Goal: Register for event/course

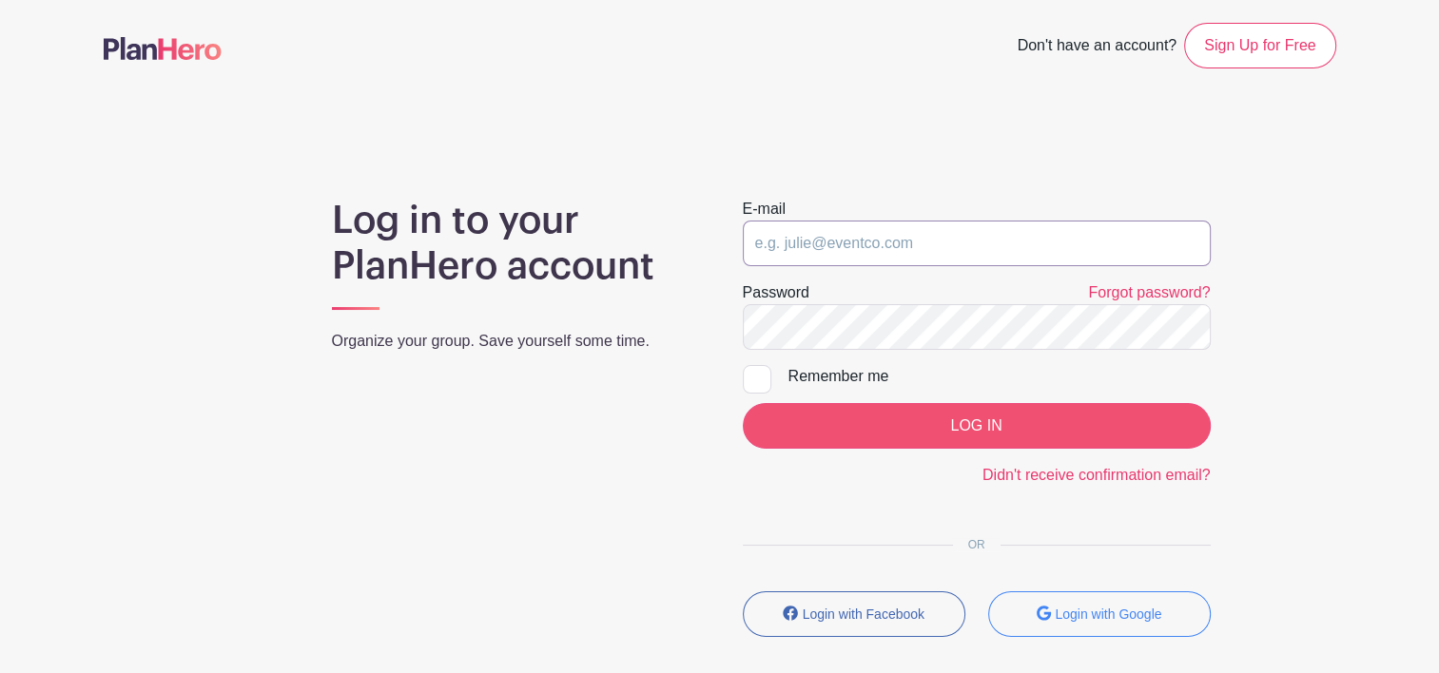
type input "[EMAIL_ADDRESS][DOMAIN_NAME]"
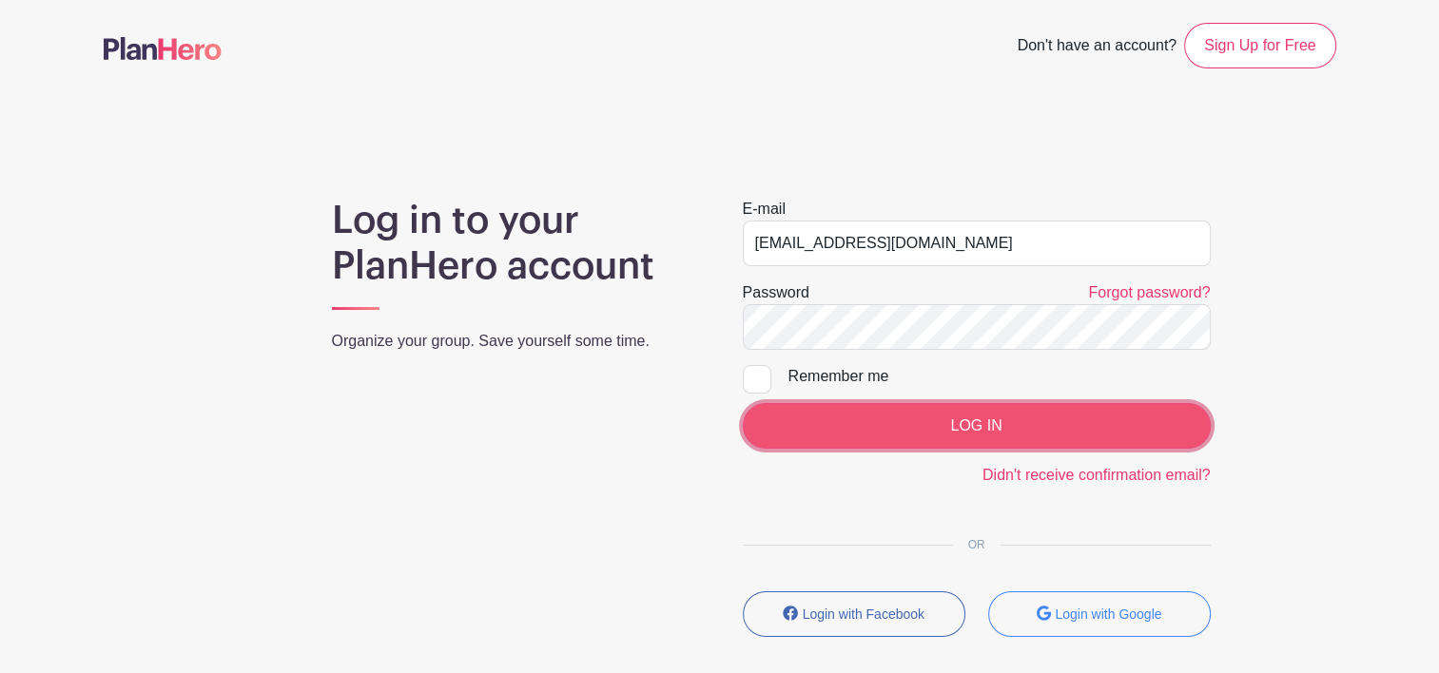
click at [867, 422] on input "LOG IN" at bounding box center [977, 426] width 468 height 46
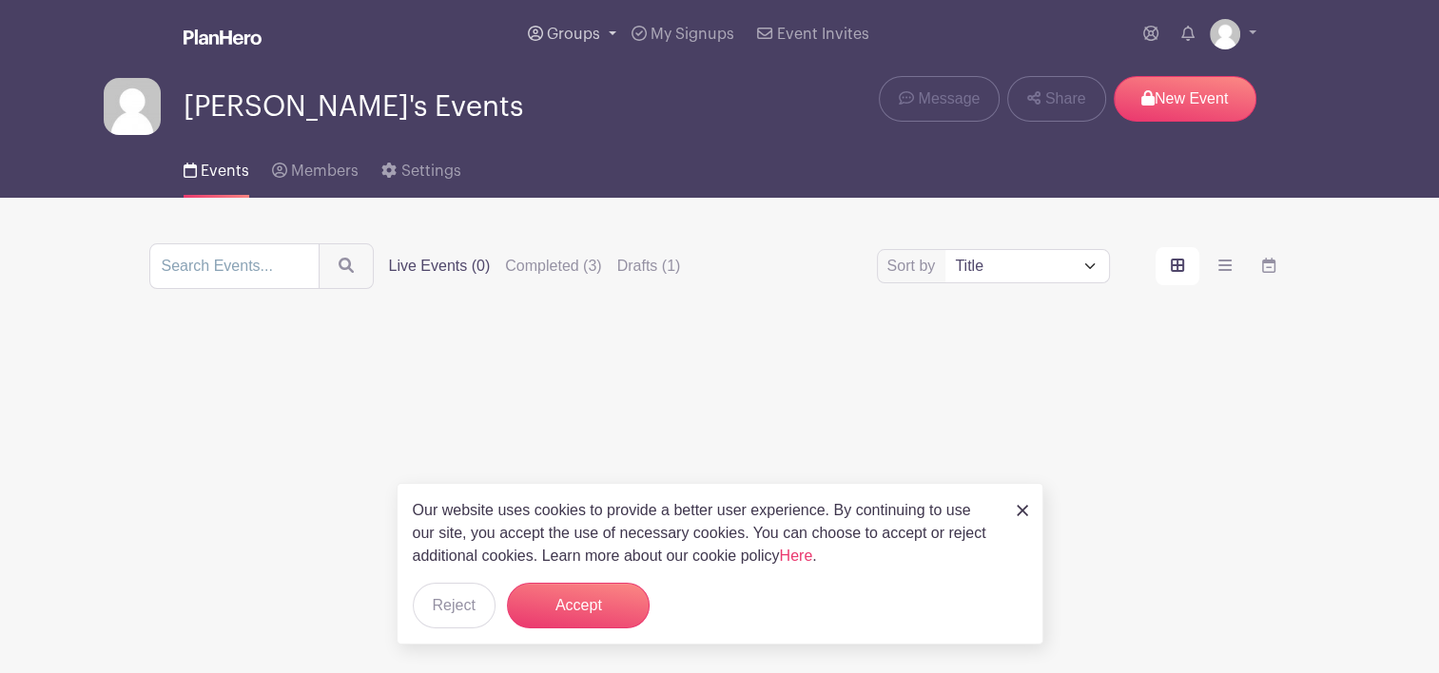
click at [602, 34] on link "Groups" at bounding box center [572, 34] width 104 height 68
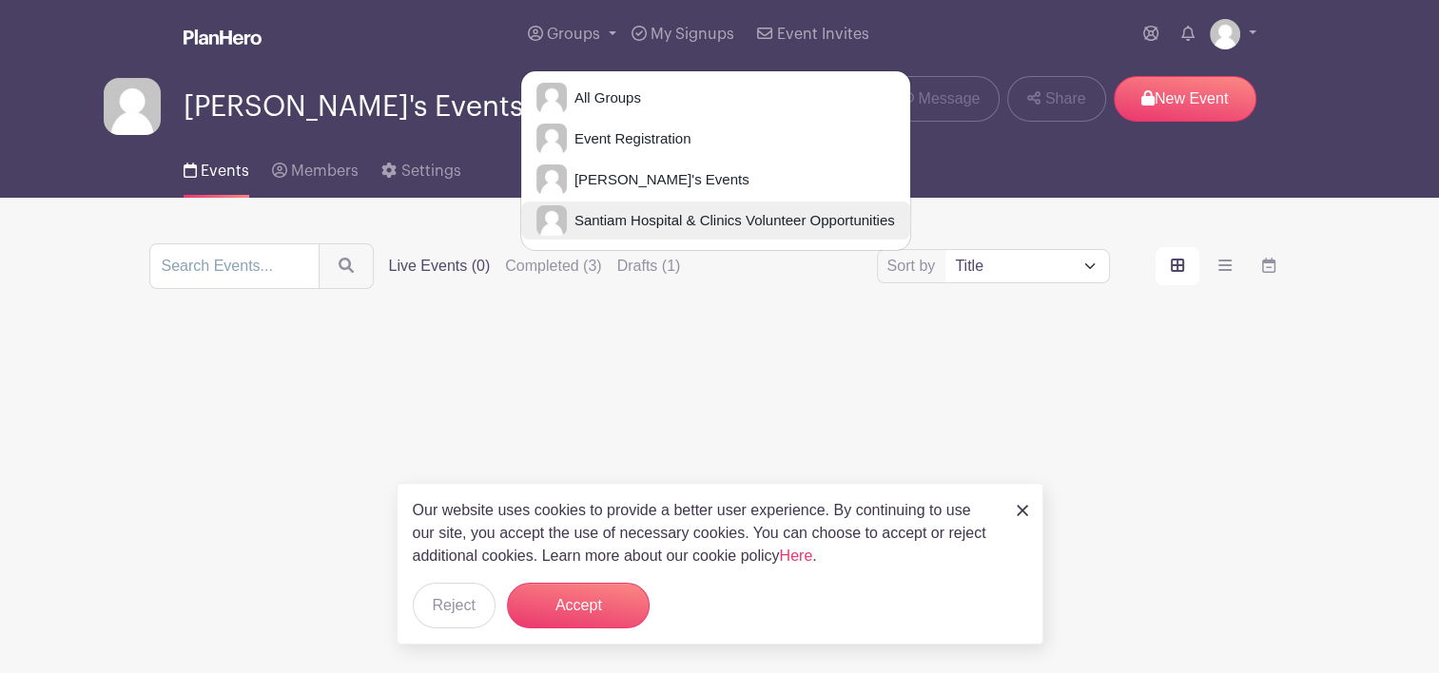
click at [666, 210] on span "Santiam Hospital & Clinics Volunteer Opportunities" at bounding box center [731, 221] width 328 height 22
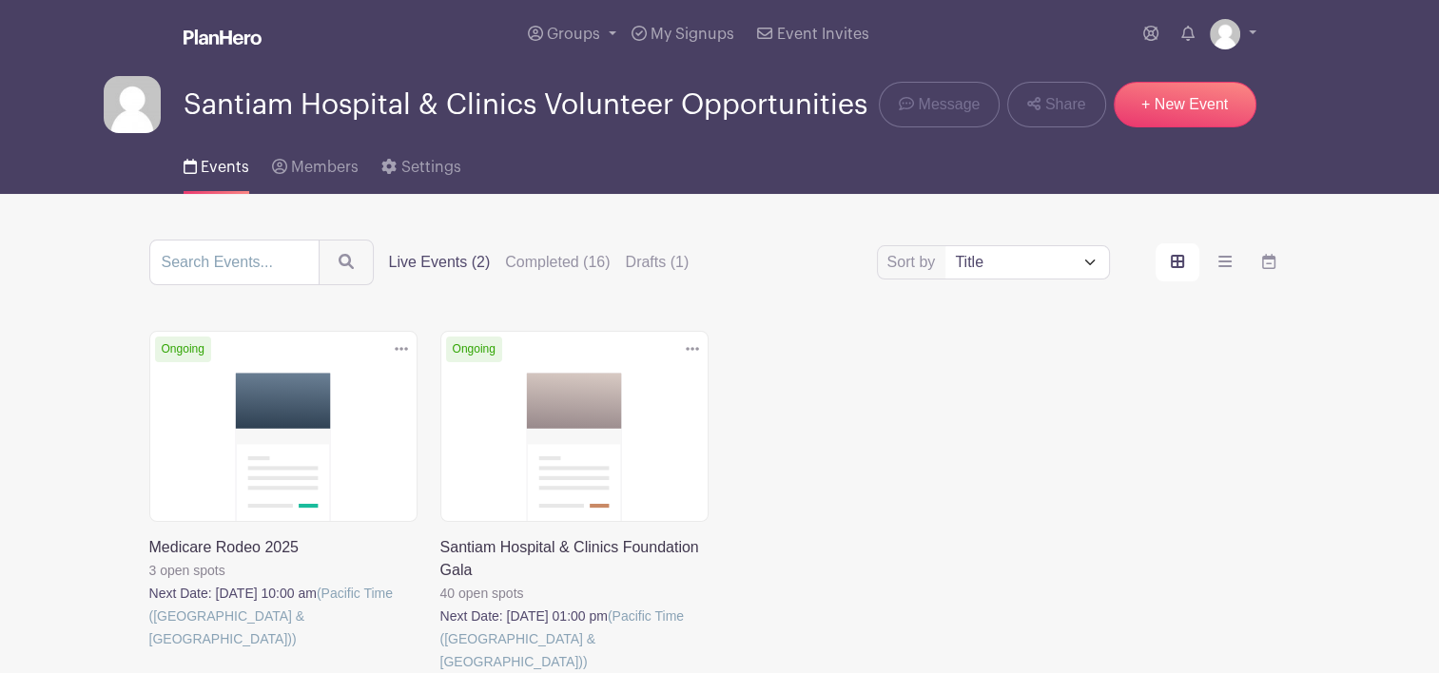
click at [440, 672] on link at bounding box center [440, 673] width 0 height 0
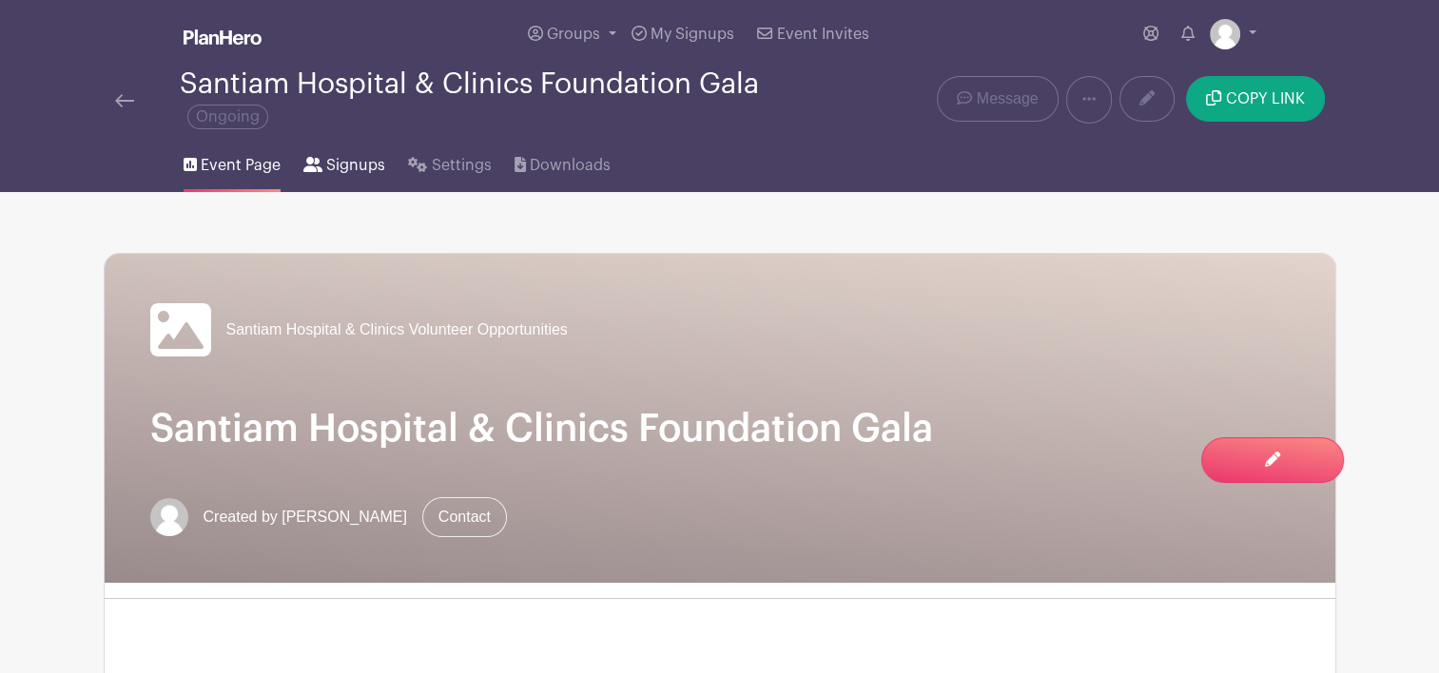
click at [365, 166] on span "Signups" at bounding box center [355, 165] width 59 height 23
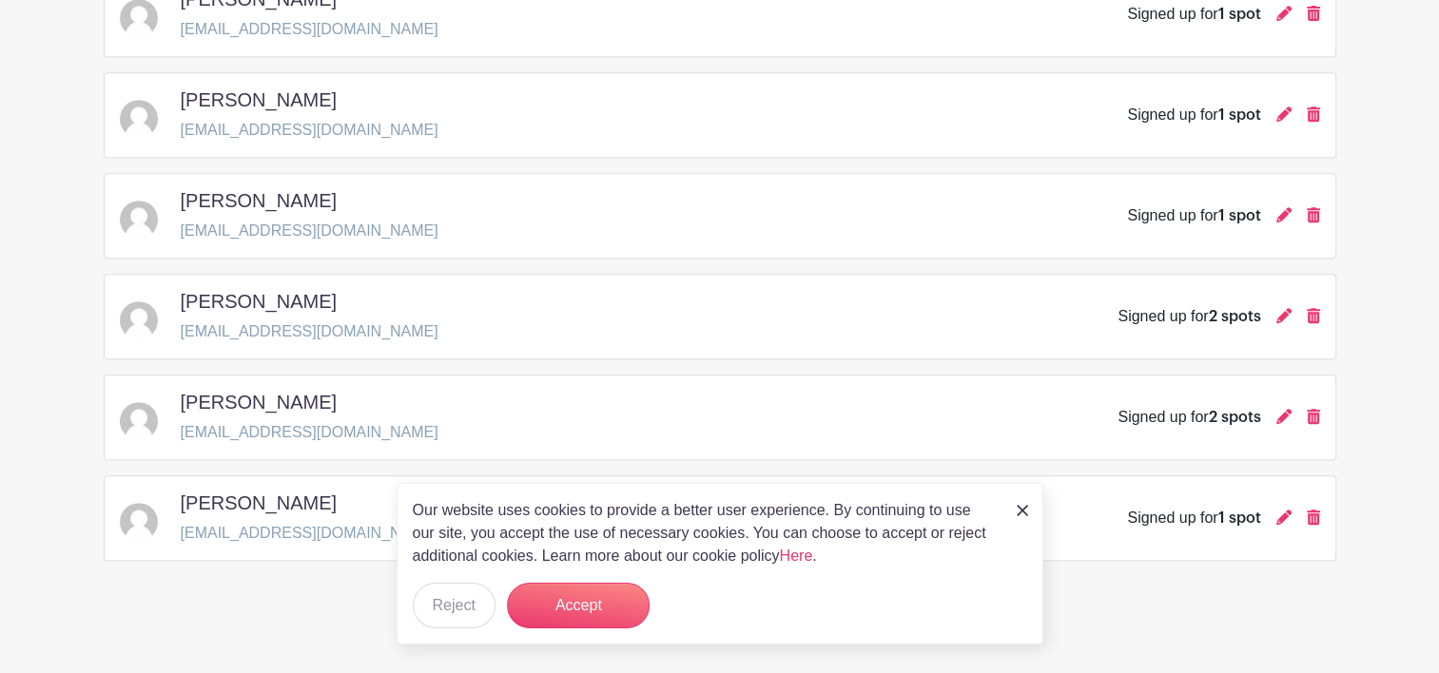
scroll to position [880, 0]
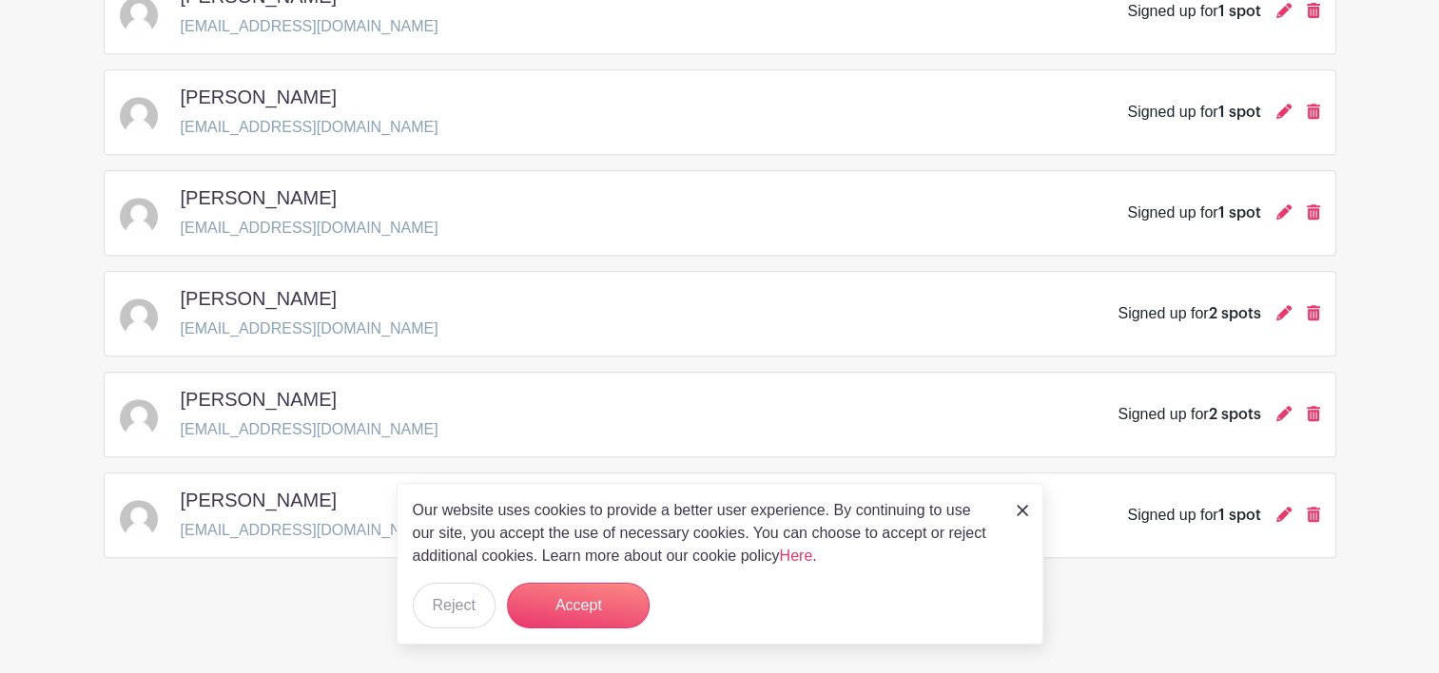
click at [1021, 508] on img at bounding box center [1022, 510] width 11 height 11
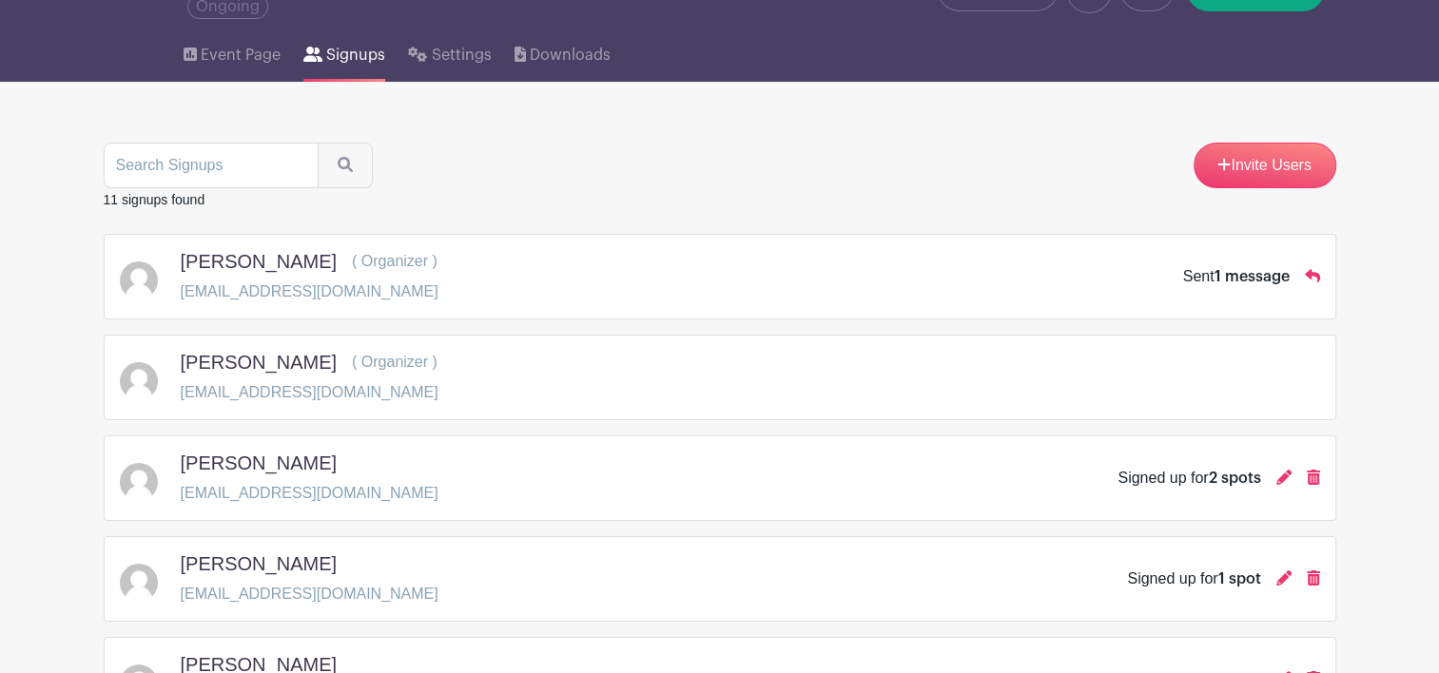
scroll to position [108, 0]
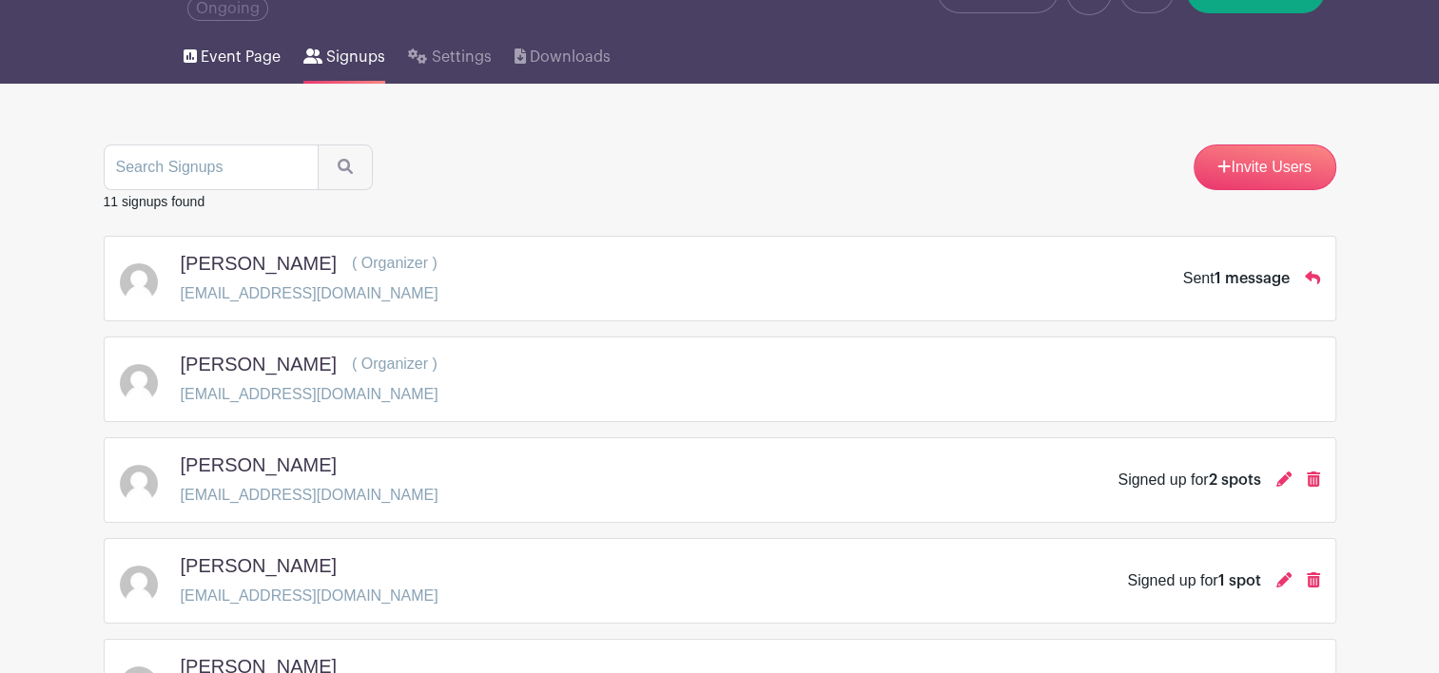
click at [257, 52] on span "Event Page" at bounding box center [241, 57] width 80 height 23
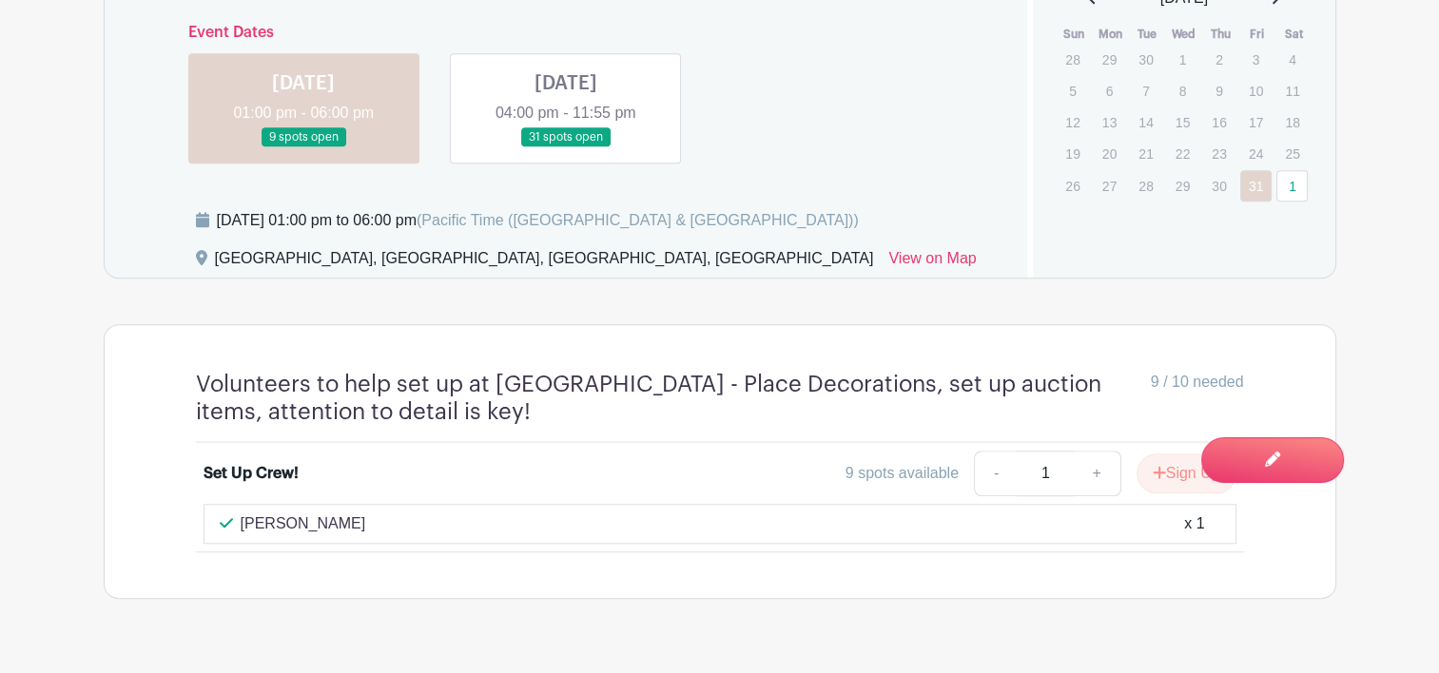
scroll to position [1359, 0]
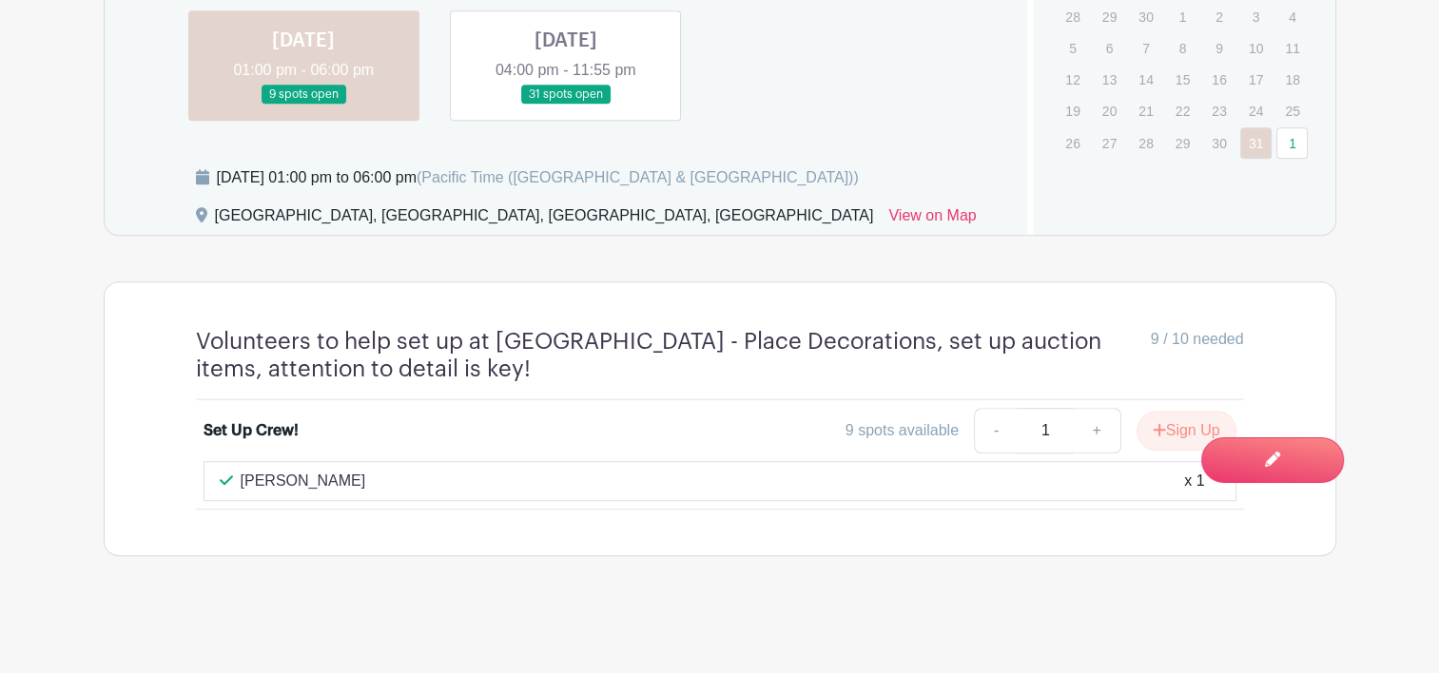
click at [566, 105] on link at bounding box center [566, 105] width 0 height 0
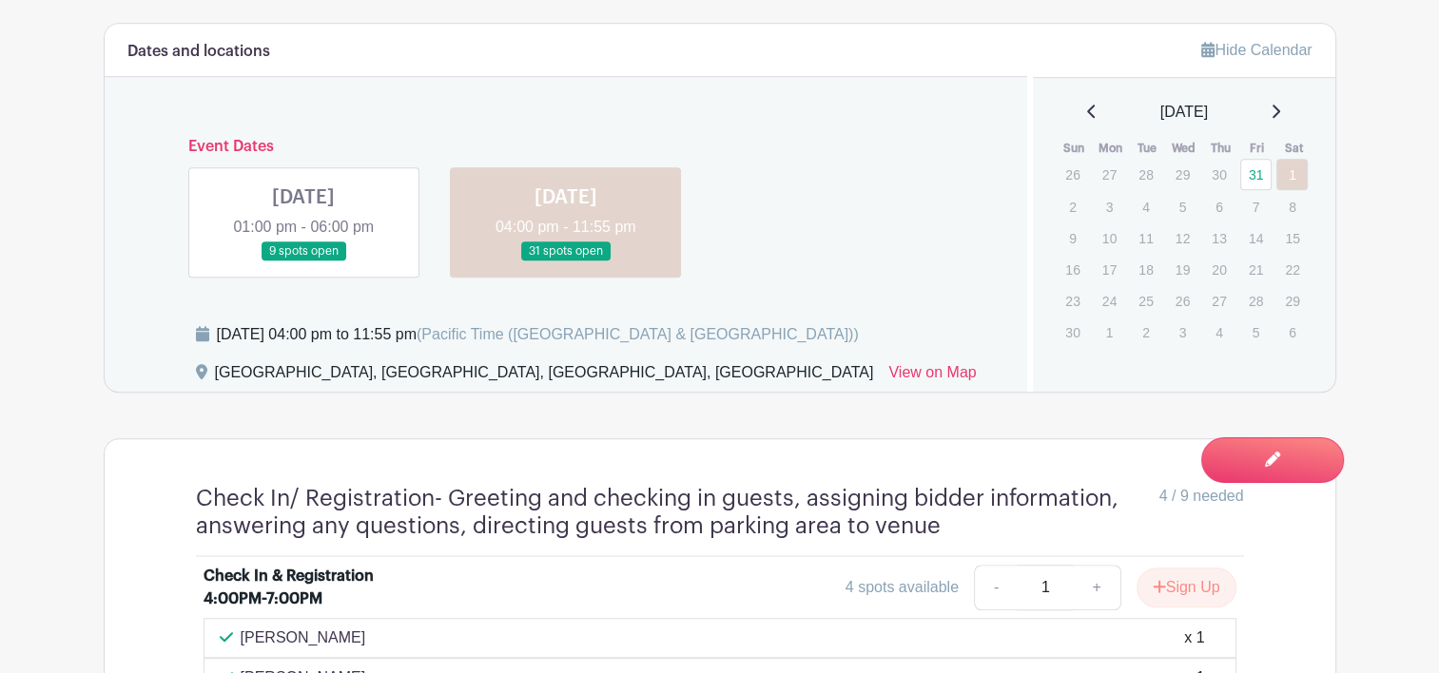
scroll to position [1199, 0]
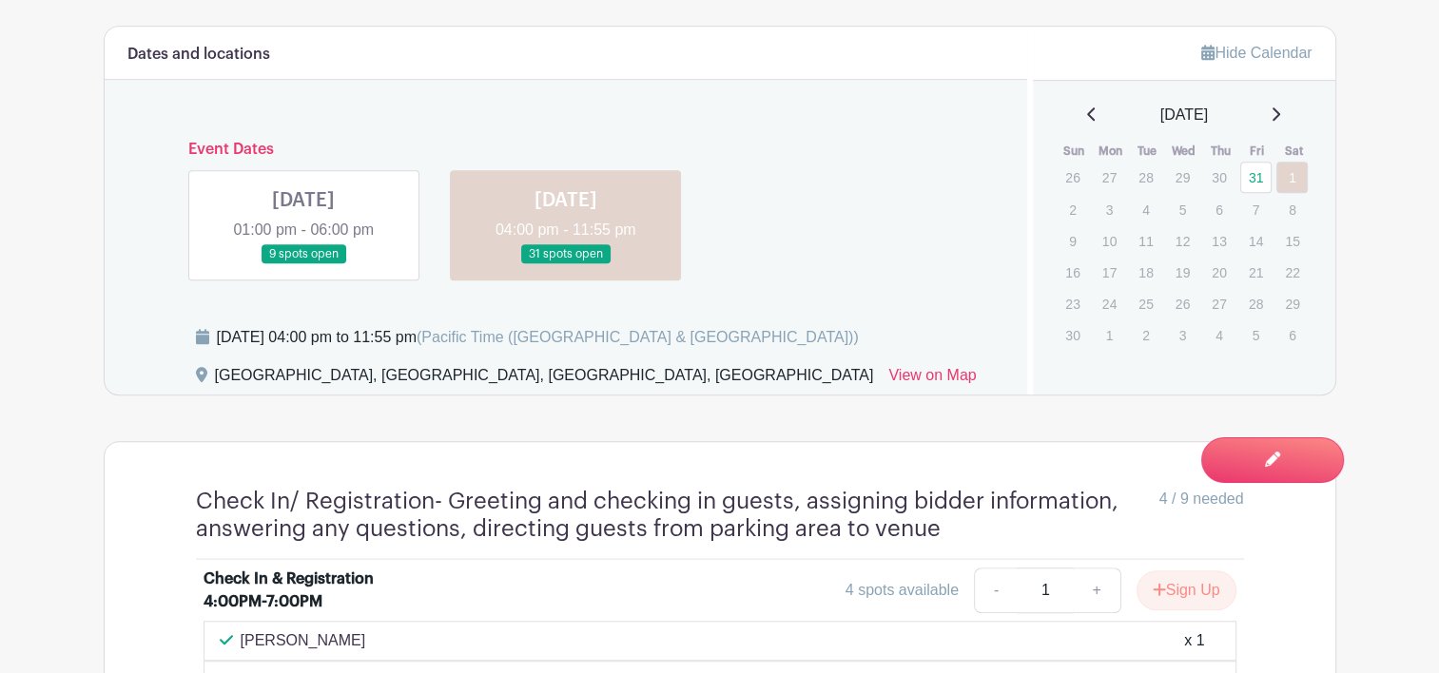
click at [303, 264] on link at bounding box center [303, 264] width 0 height 0
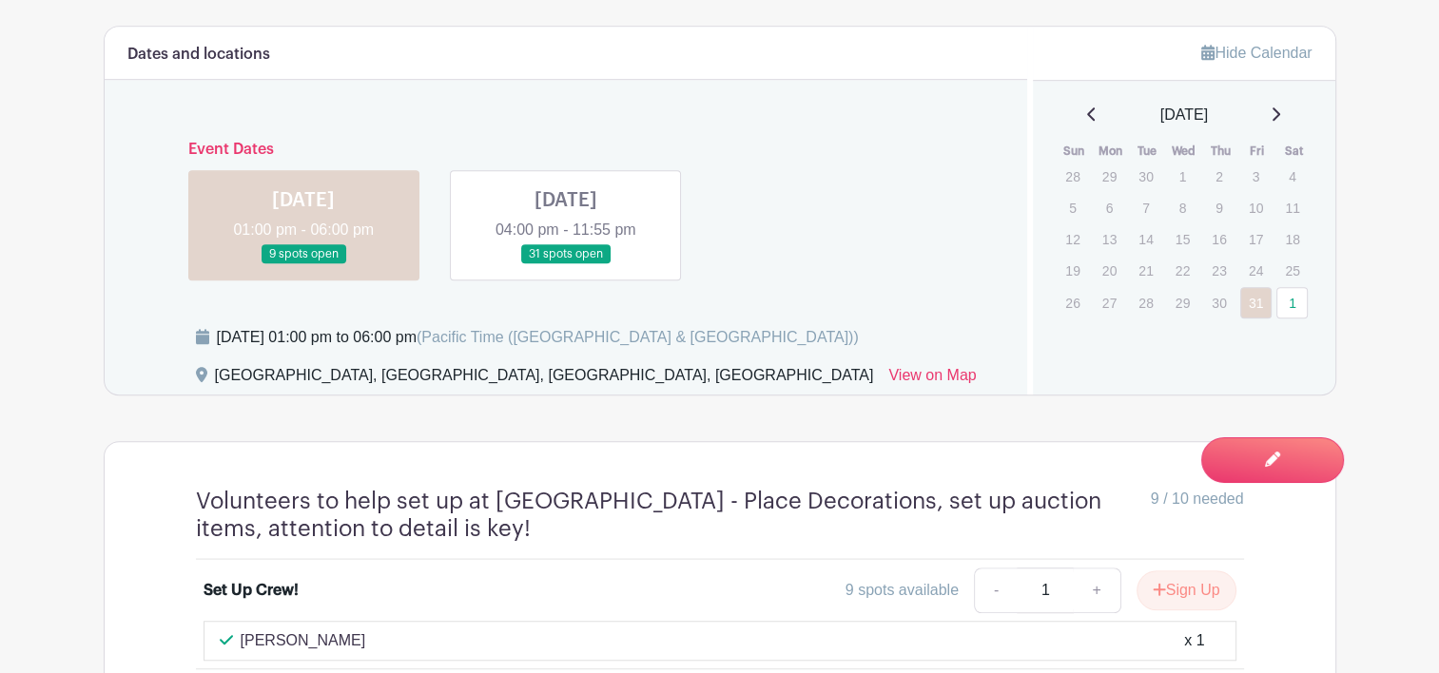
click at [566, 264] on link at bounding box center [566, 264] width 0 height 0
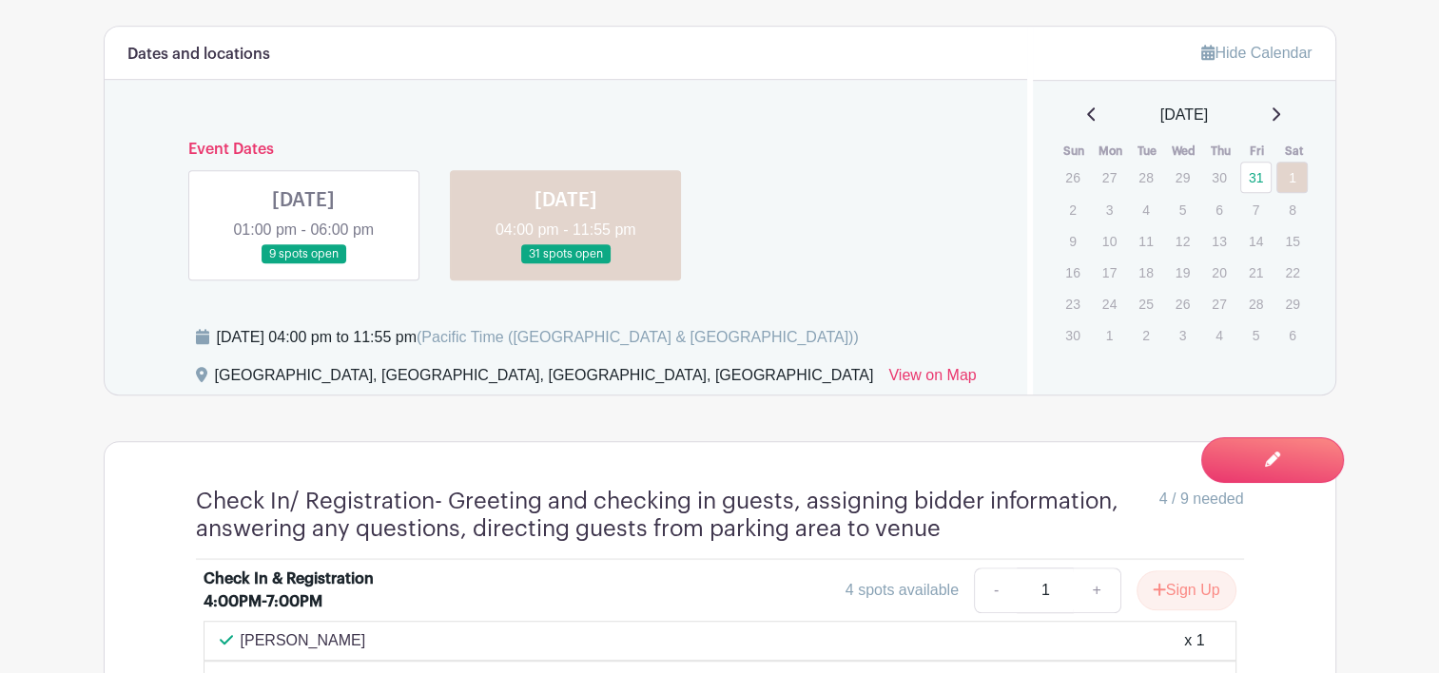
click at [925, 198] on div "Event Dates FRI Oct 31, 2025 01:00 pm - 06:00 pm 9 spots open SAT Nov 01, 2025 …" at bounding box center [566, 203] width 878 height 155
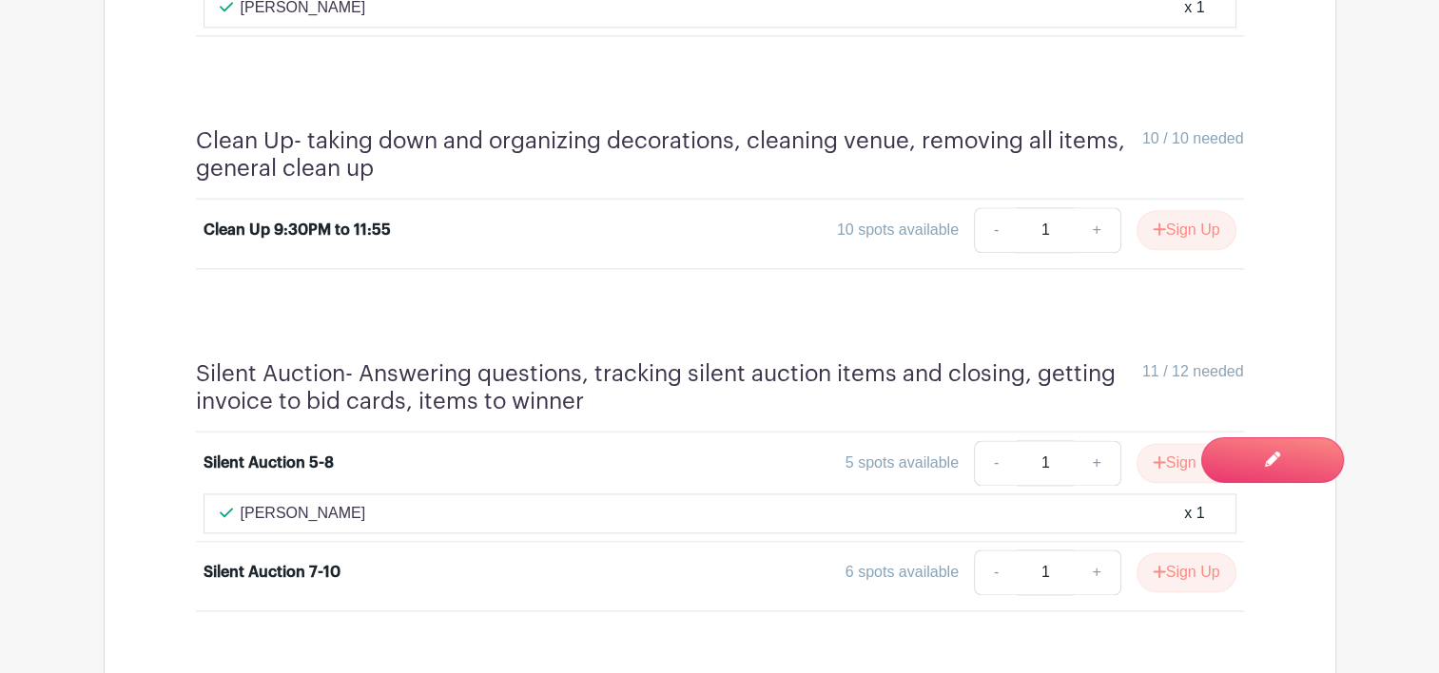
scroll to position [2417, 0]
